Goal: Task Accomplishment & Management: Manage account settings

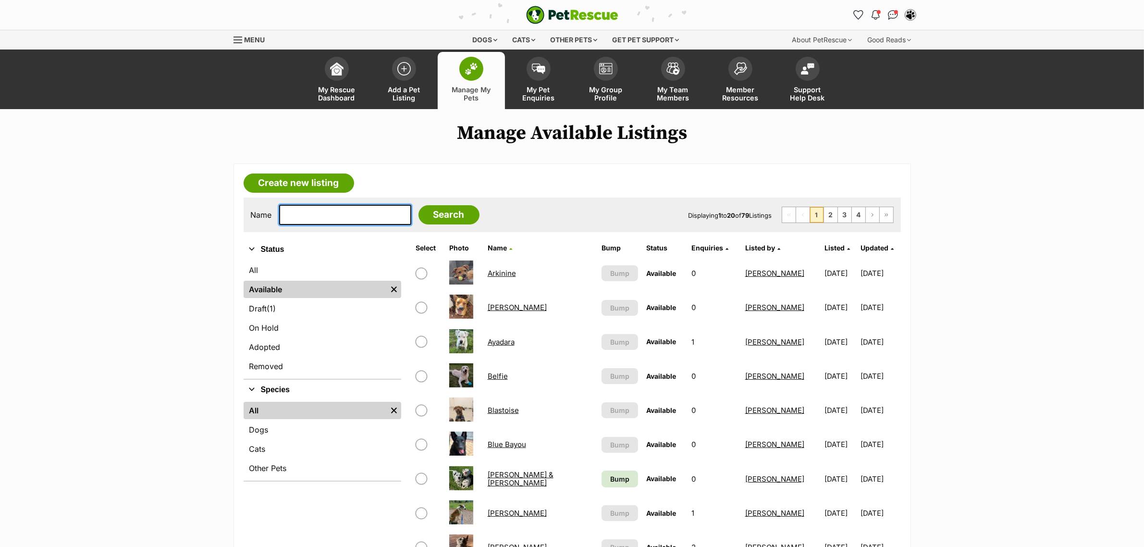
click at [313, 214] on input "text" at bounding box center [345, 215] width 132 height 20
type input "tovi"
click at [418, 205] on input "Search" at bounding box center [448, 214] width 61 height 19
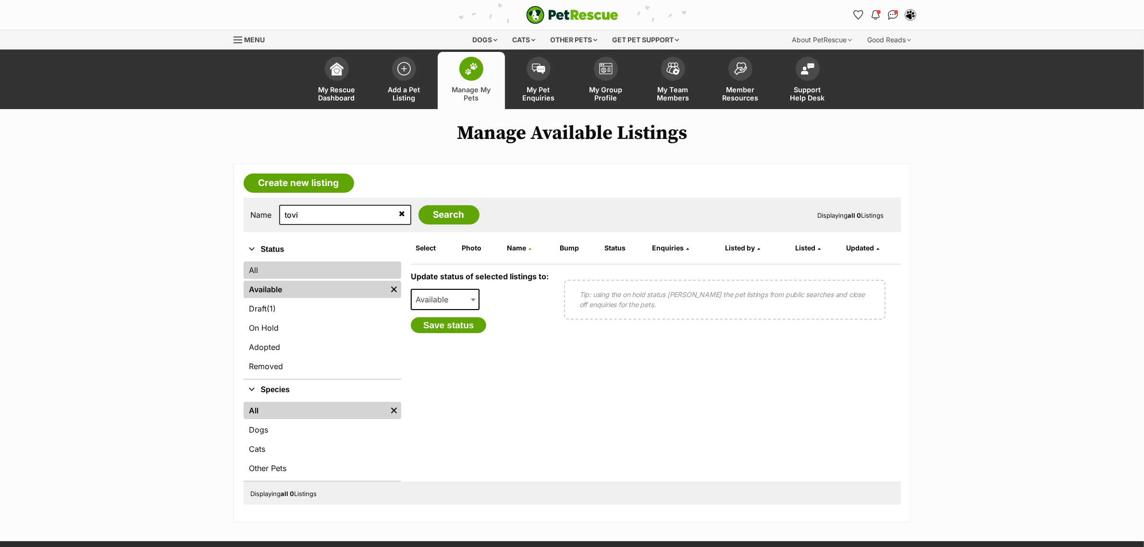
click at [260, 271] on link "All" at bounding box center [323, 269] width 158 height 17
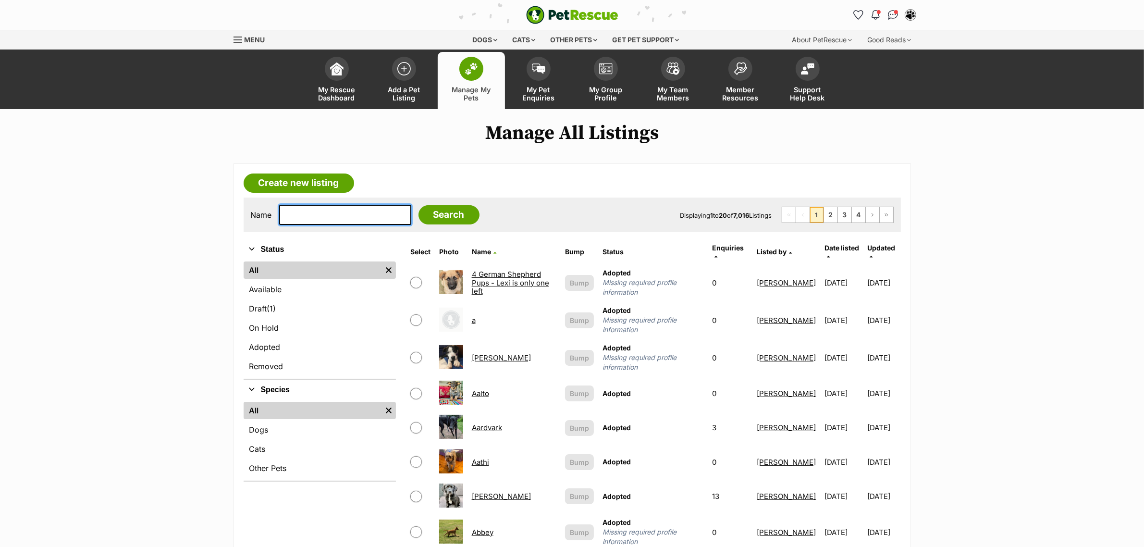
click at [316, 209] on input "text" at bounding box center [345, 215] width 132 height 20
type input "tovi"
click at [418, 205] on input "Search" at bounding box center [448, 214] width 61 height 19
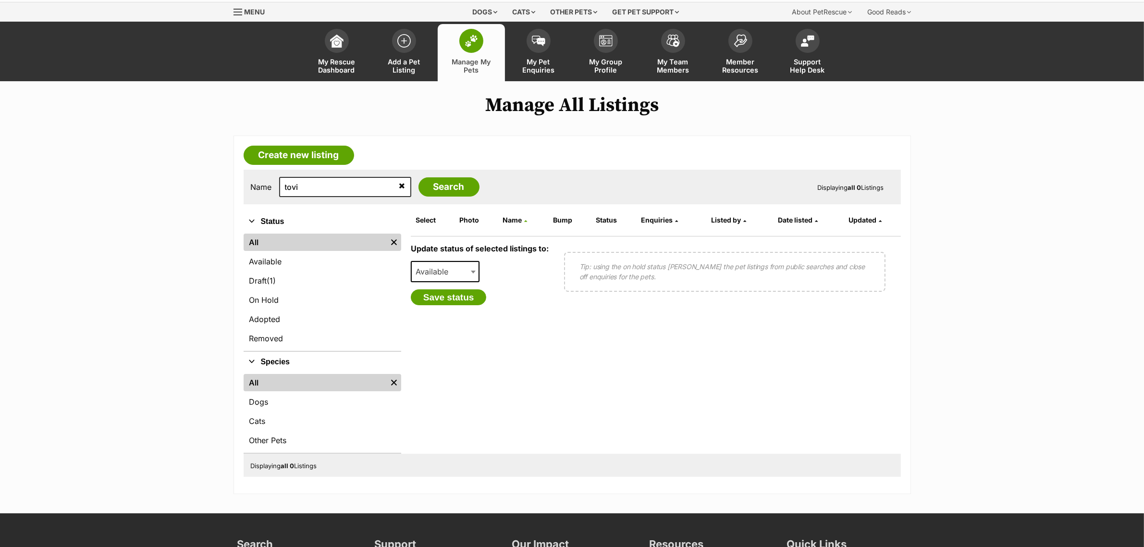
scroll to position [60, 0]
